Goal: Transaction & Acquisition: Purchase product/service

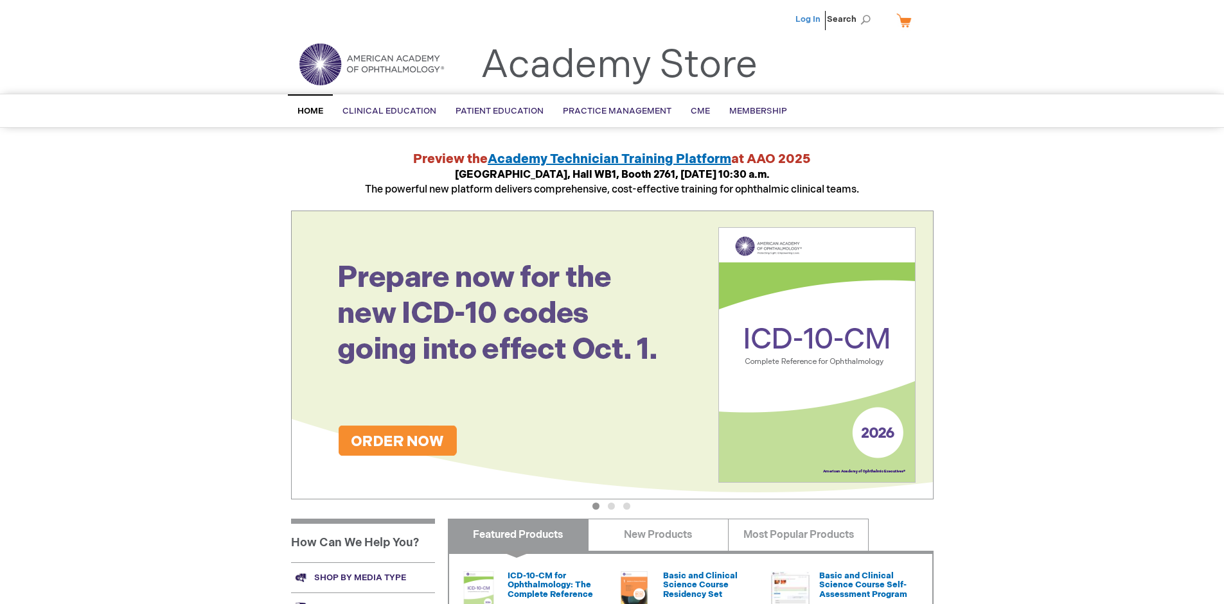
click at [809, 19] on link "Log In" at bounding box center [807, 19] width 25 height 10
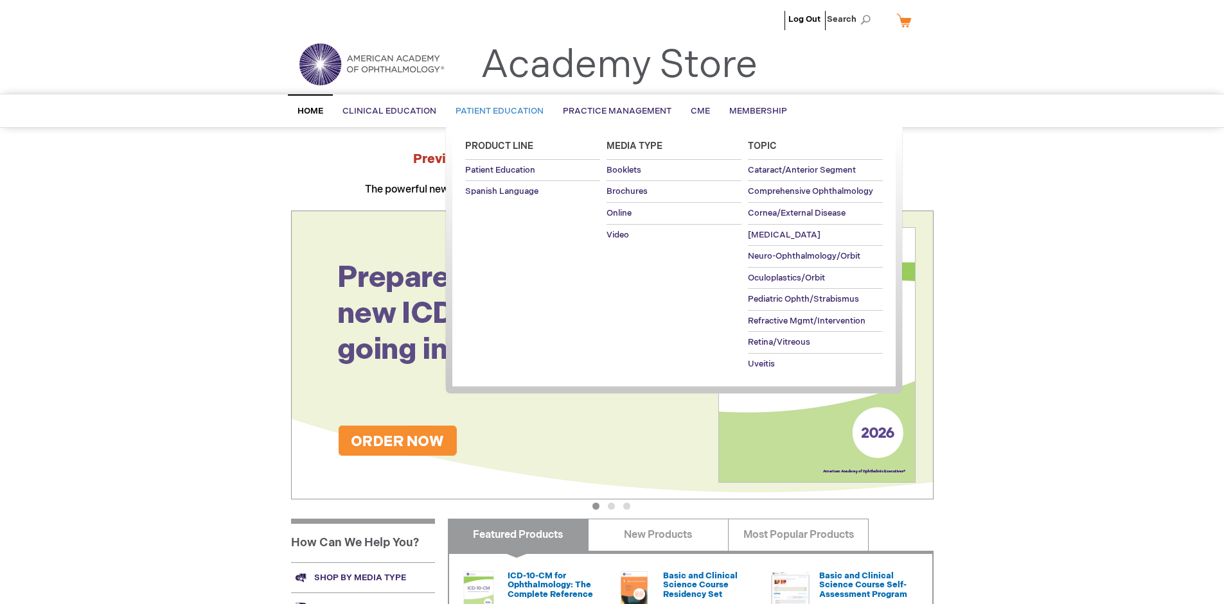
click at [496, 111] on span "Patient Education" at bounding box center [499, 111] width 88 height 10
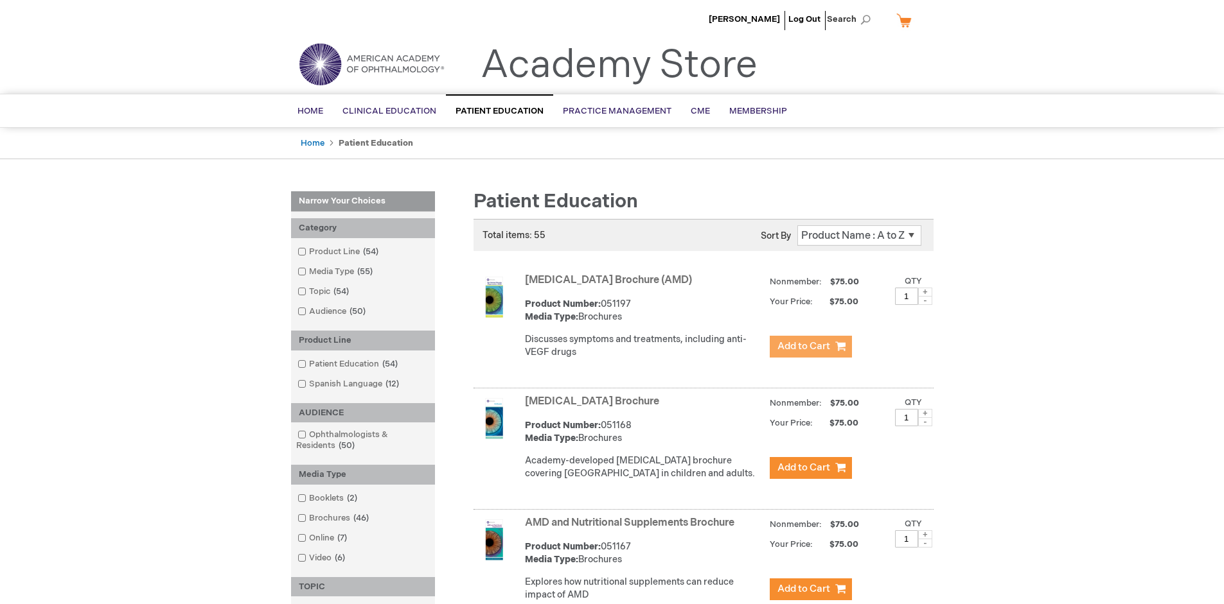
click at [810, 347] on span "Add to Cart" at bounding box center [803, 346] width 53 height 12
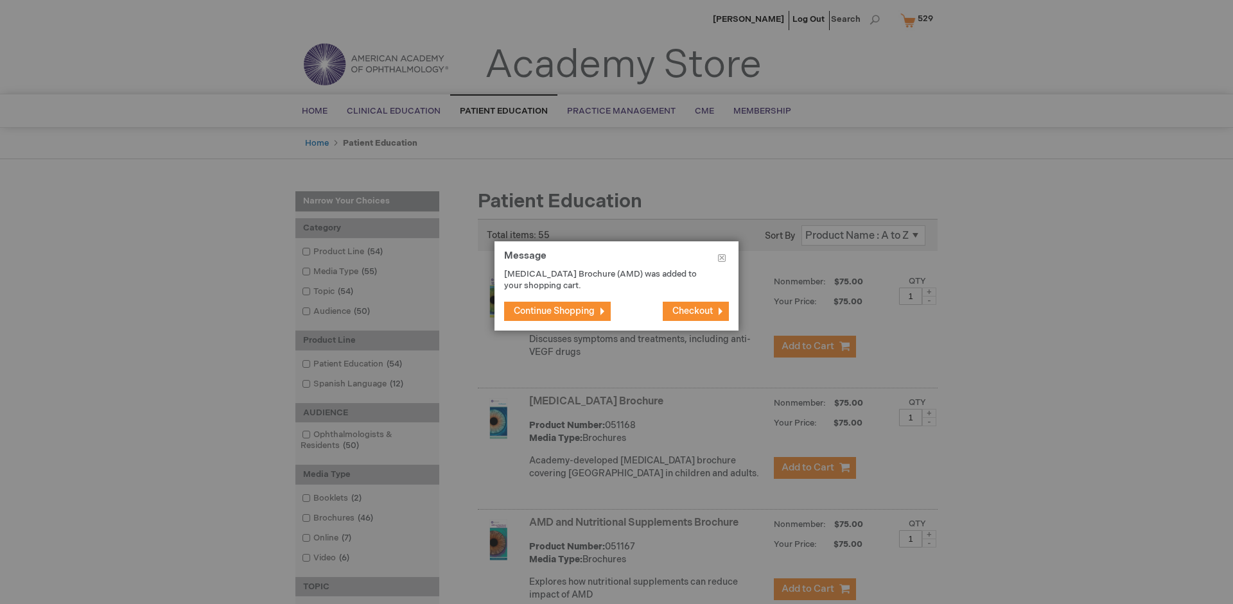
click at [554, 311] on span "Continue Shopping" at bounding box center [554, 311] width 81 height 11
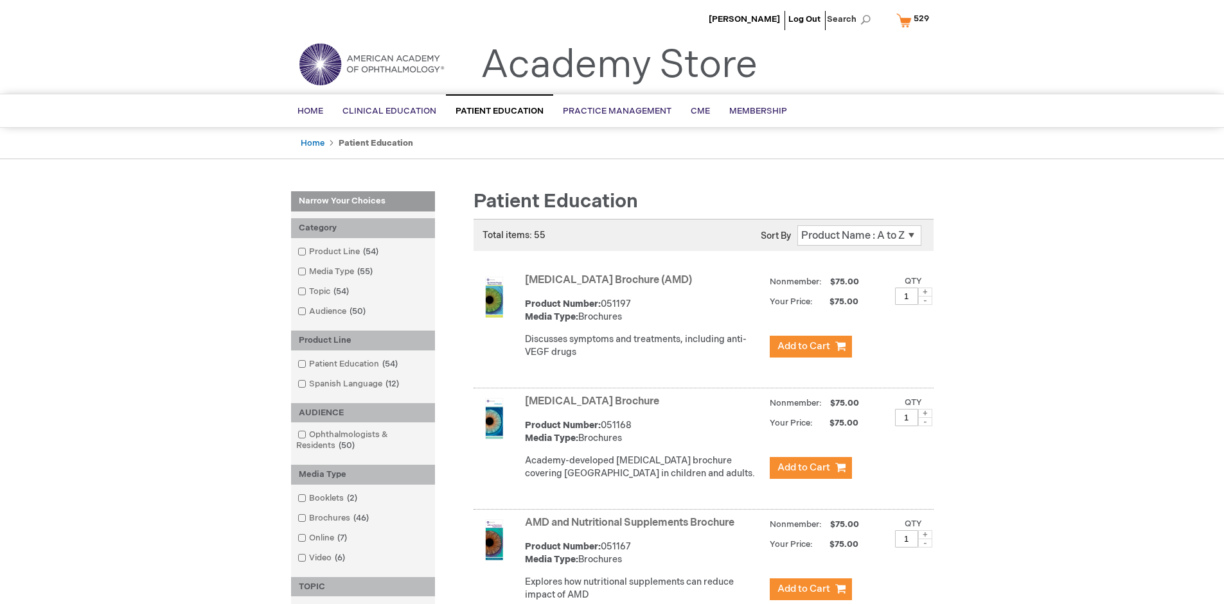
click at [632, 529] on link "AMD and Nutritional Supplements Brochure" at bounding box center [629, 523] width 209 height 12
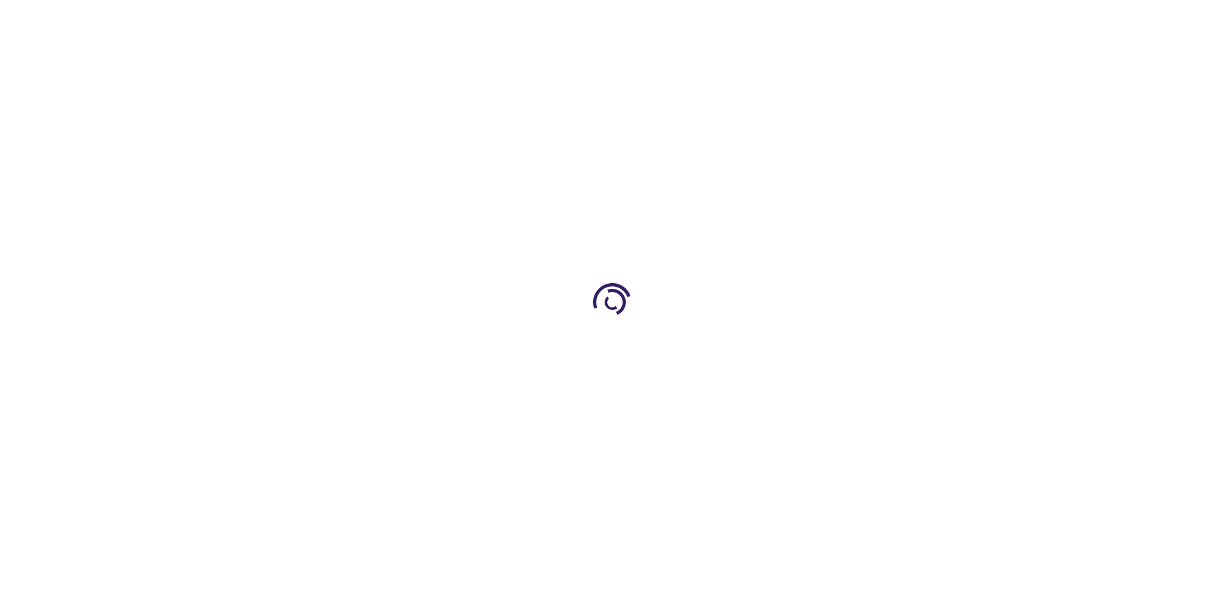
type input "1"
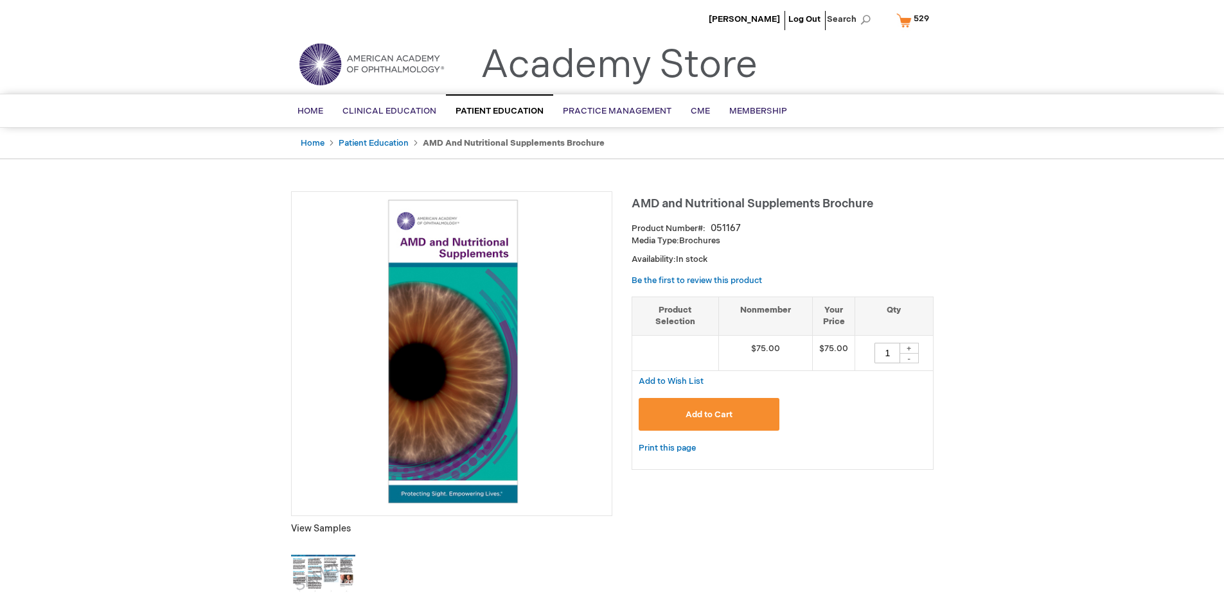
click at [708, 414] on span "Add to Cart" at bounding box center [708, 415] width 47 height 10
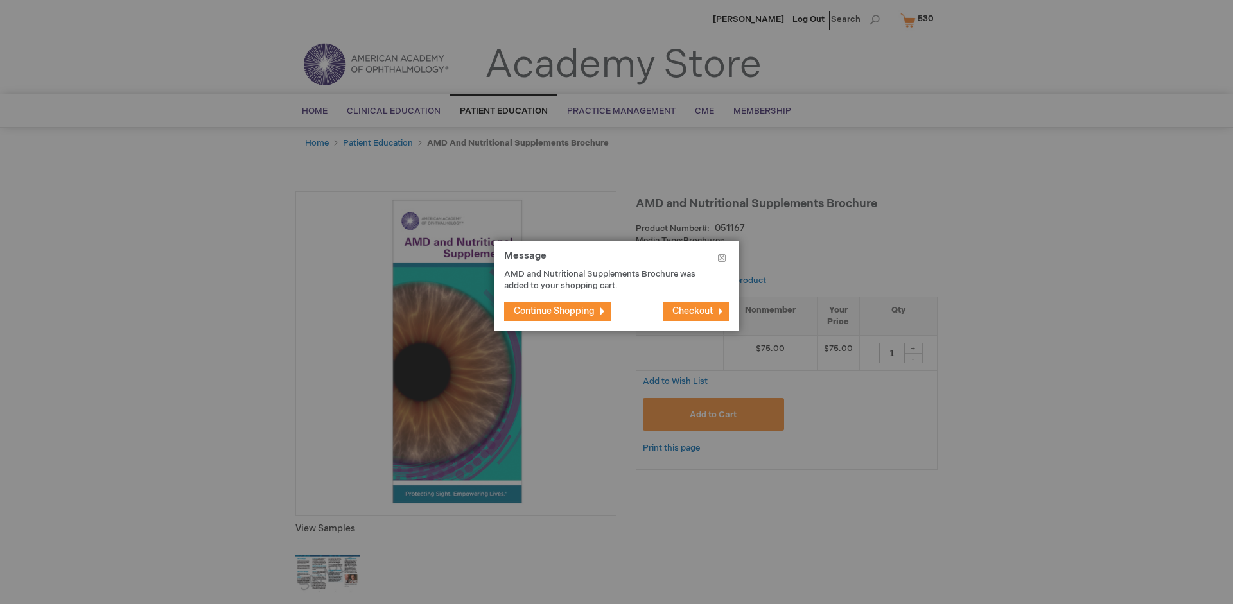
click at [554, 311] on span "Continue Shopping" at bounding box center [554, 311] width 81 height 11
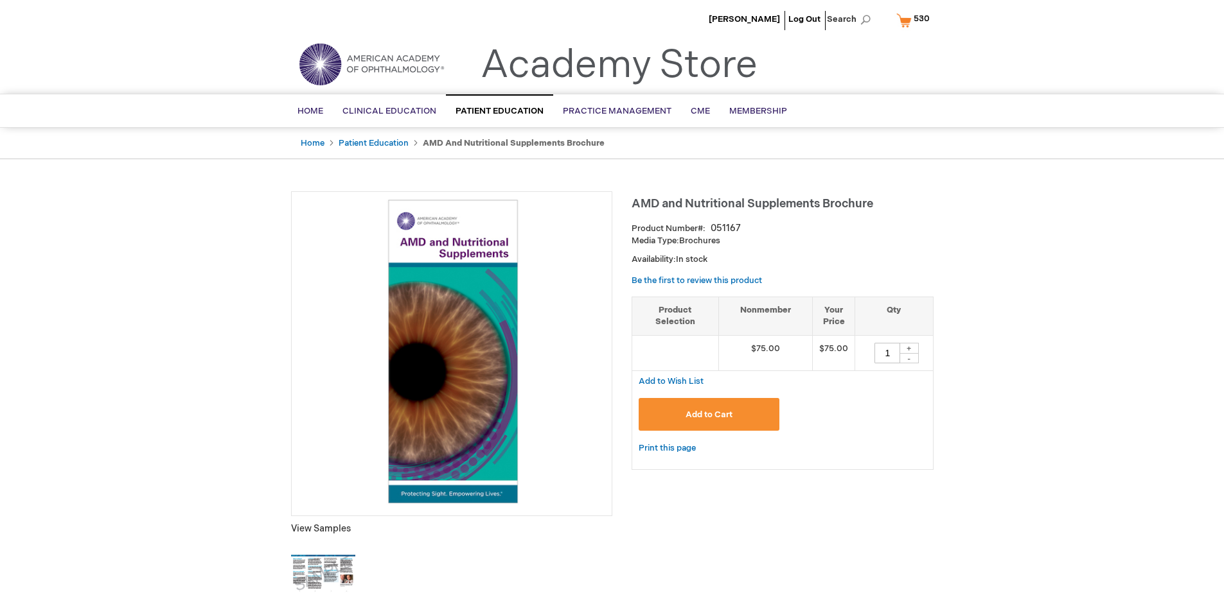
click at [915, 20] on span "530" at bounding box center [921, 18] width 16 height 10
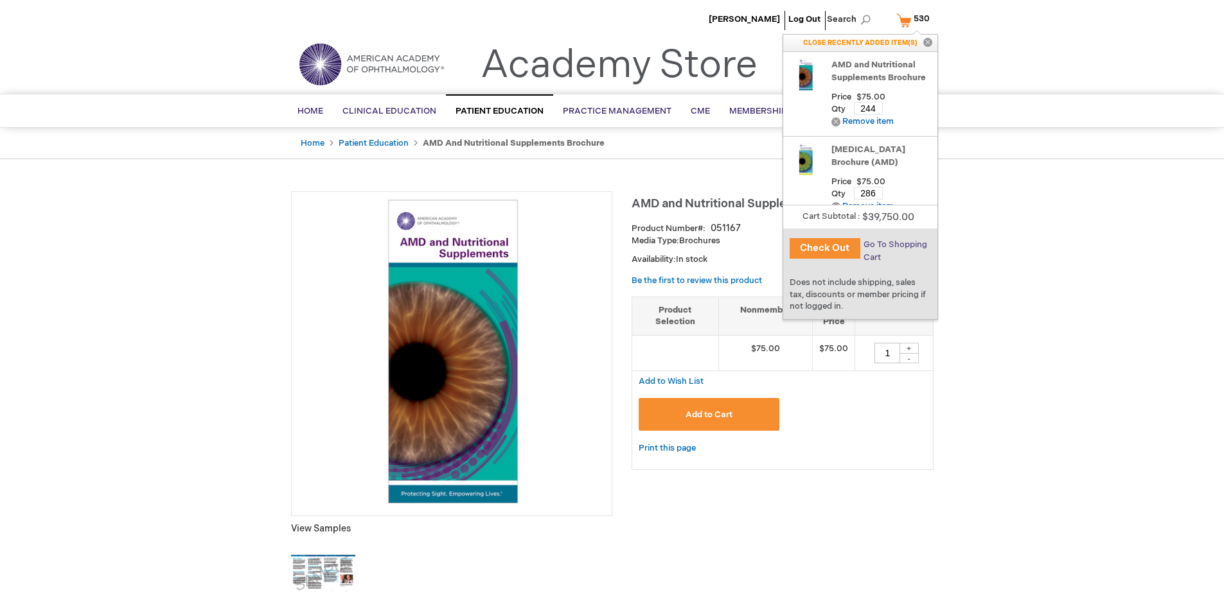
click at [893, 245] on span "Go To Shopping Cart" at bounding box center [895, 251] width 64 height 23
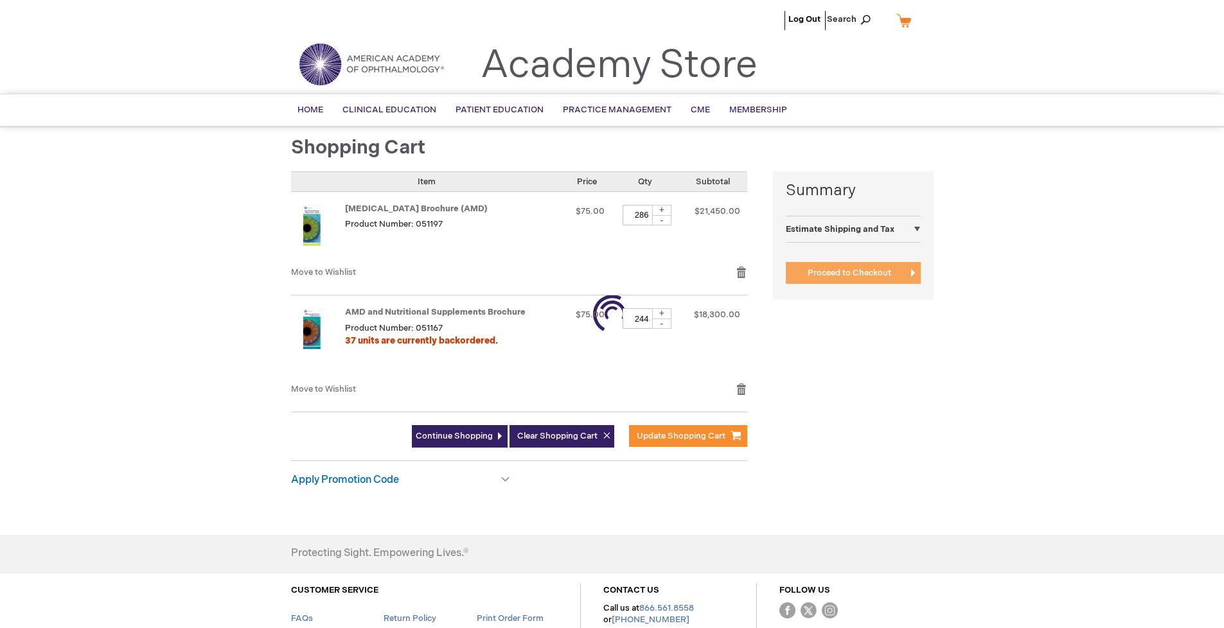
click at [849, 273] on span "Proceed to Checkout" at bounding box center [849, 273] width 84 height 10
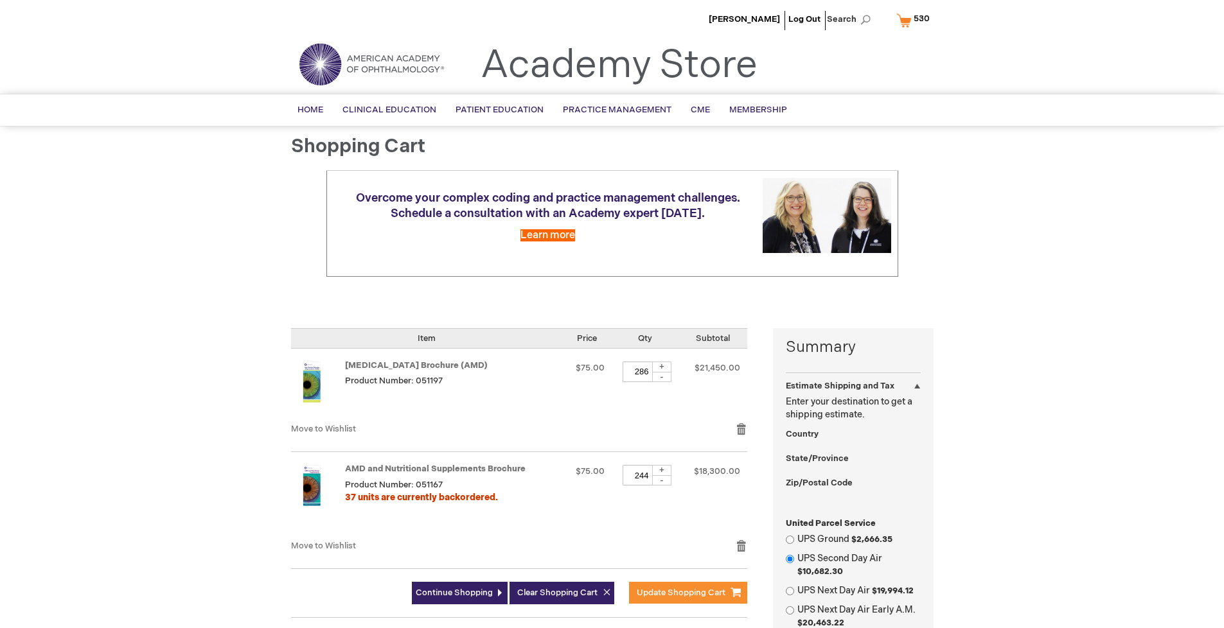
select select "US"
select select "41"
